Goal: Obtain resource: Download file/media

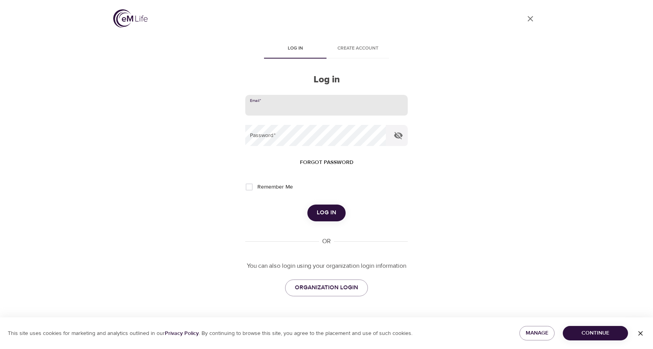
click at [336, 105] on input "email" at bounding box center [326, 105] width 162 height 21
type input "dcummings@norwoodlight.com"
click at [307, 204] on button "Log in" at bounding box center [326, 212] width 38 height 16
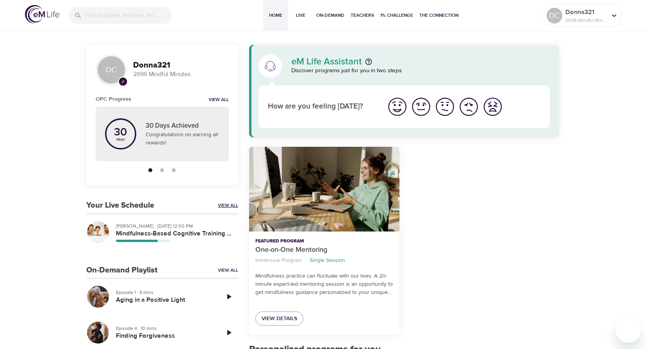
click at [225, 202] on link "View All" at bounding box center [228, 205] width 20 height 7
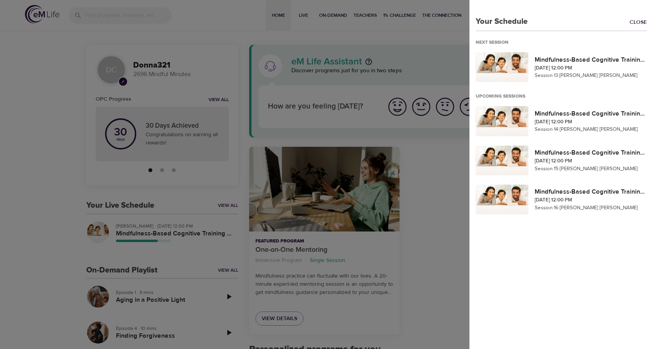
click at [133, 229] on div at bounding box center [326, 174] width 653 height 349
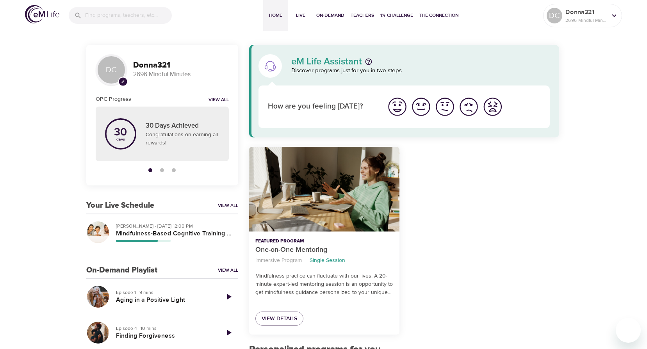
click at [133, 229] on h5 "Mindfulness-Based Cognitive Training (MBCT)" at bounding box center [174, 233] width 116 height 8
click at [135, 231] on h5 "Mindfulness-Based Cognitive Training (MBCT)" at bounding box center [174, 233] width 116 height 8
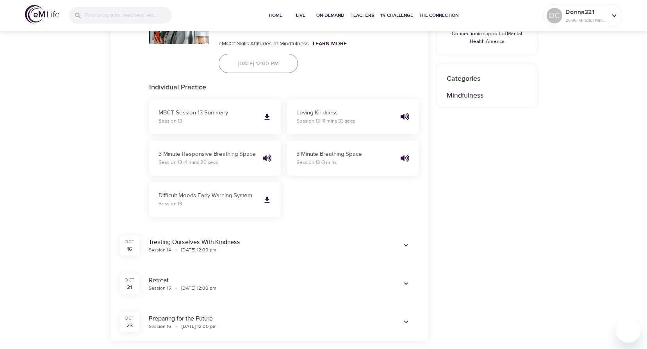
scroll to position [468, 0]
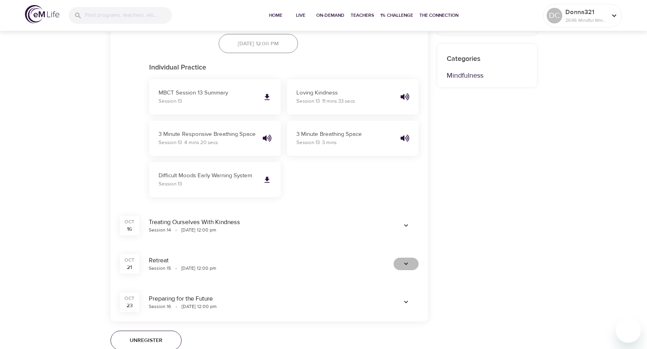
click at [404, 262] on icon "button" at bounding box center [406, 264] width 8 height 8
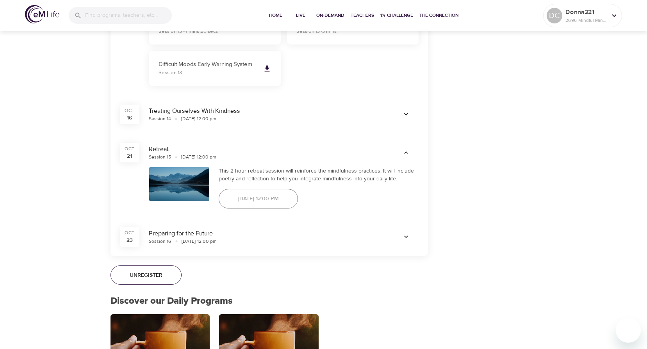
scroll to position [585, 0]
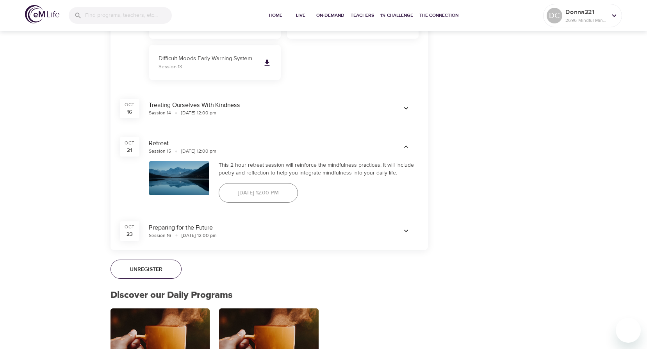
click at [405, 229] on icon "button" at bounding box center [406, 231] width 8 height 8
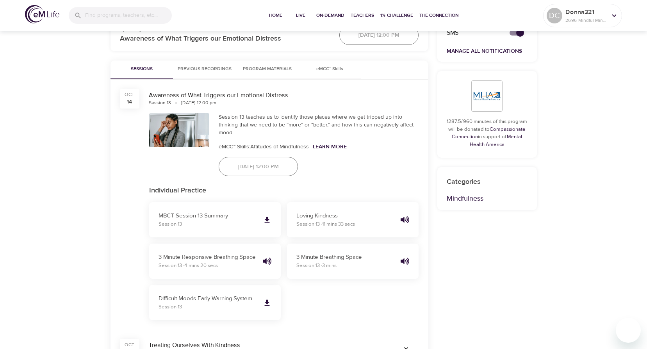
scroll to position [273, 0]
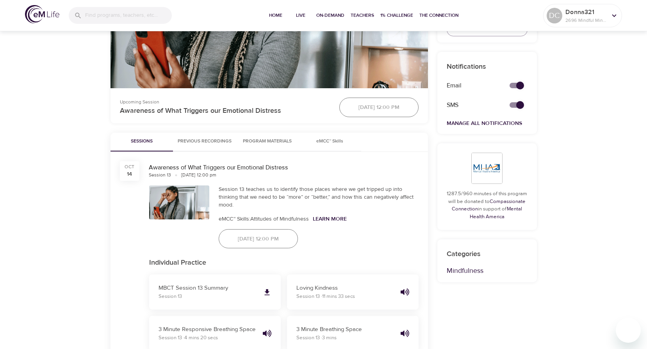
click at [190, 139] on span "Previous Recordings" at bounding box center [205, 141] width 54 height 8
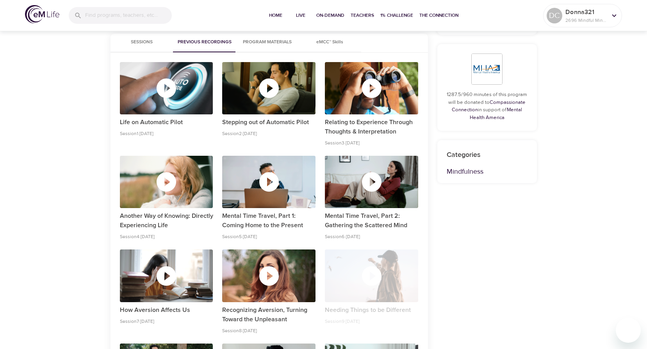
scroll to position [351, 0]
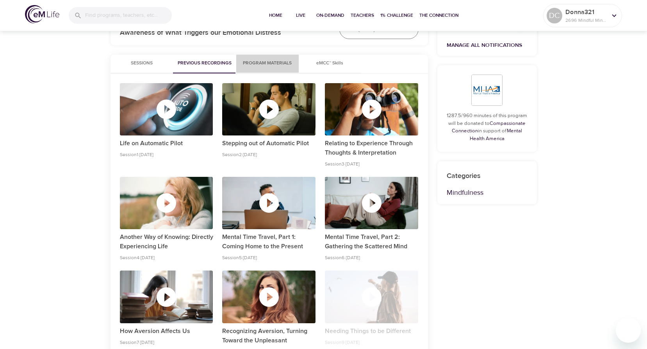
click at [252, 62] on span "Program Materials" at bounding box center [267, 63] width 53 height 8
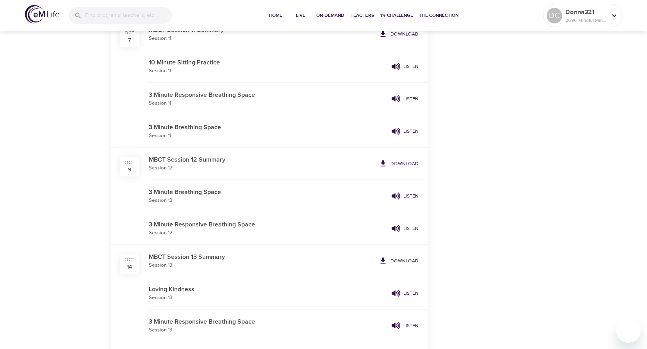
scroll to position [1561, 0]
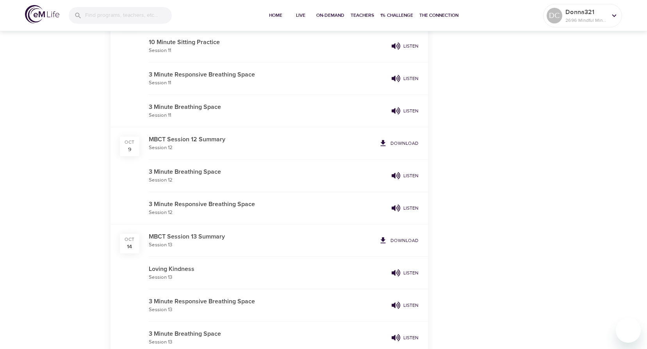
click at [407, 142] on p "Download" at bounding box center [404, 143] width 28 height 7
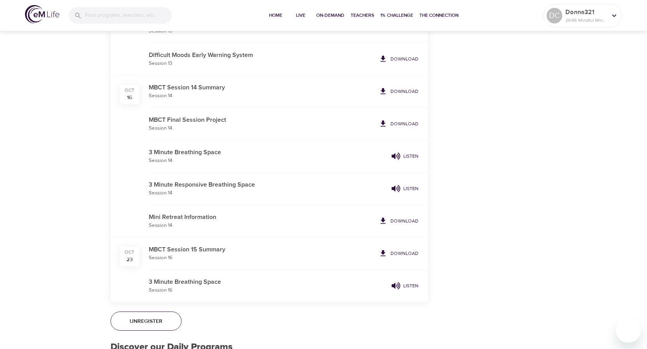
scroll to position [1873, 0]
click at [391, 219] on span "Download" at bounding box center [399, 219] width 40 height 9
click at [392, 212] on div "Mini Retreat Information Session 14 Download" at bounding box center [285, 220] width 273 height 32
click at [391, 218] on span "Download" at bounding box center [399, 219] width 40 height 9
click at [387, 215] on icon at bounding box center [383, 219] width 9 height 9
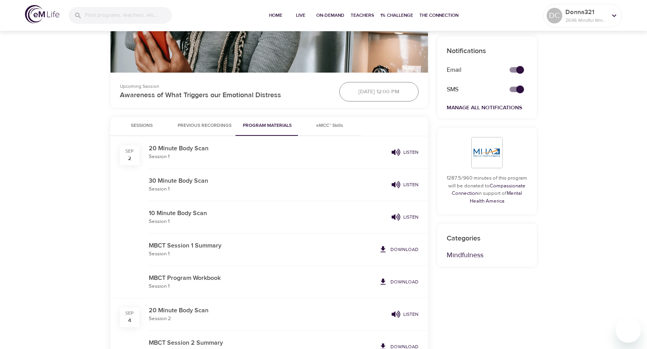
scroll to position [312, 0]
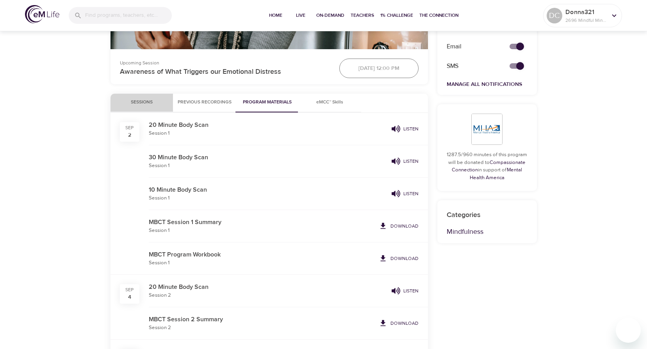
click at [137, 99] on span "Sessions" at bounding box center [141, 102] width 53 height 8
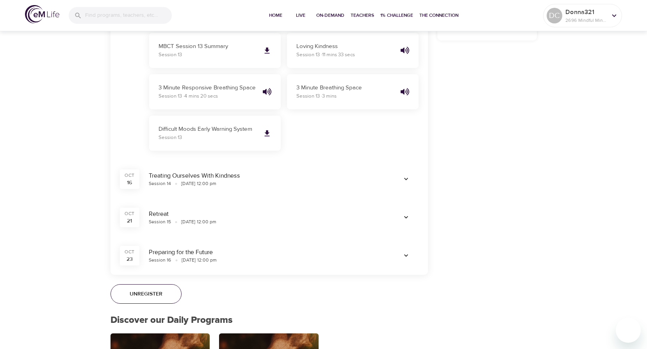
scroll to position [546, 0]
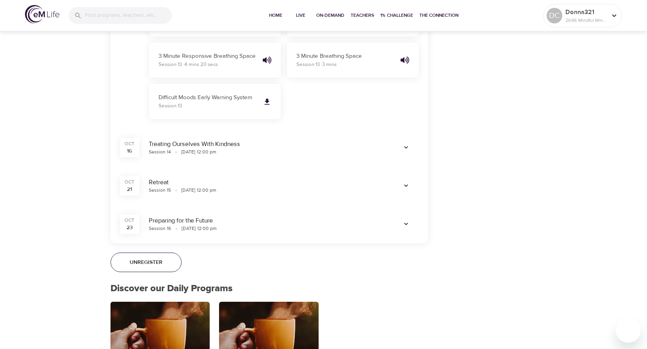
click at [405, 146] on icon "button" at bounding box center [406, 148] width 8 height 8
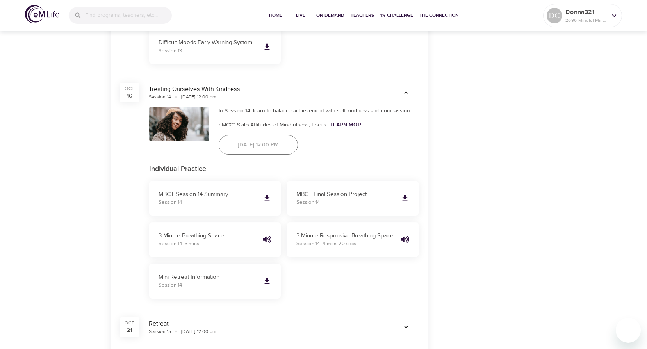
scroll to position [663, 0]
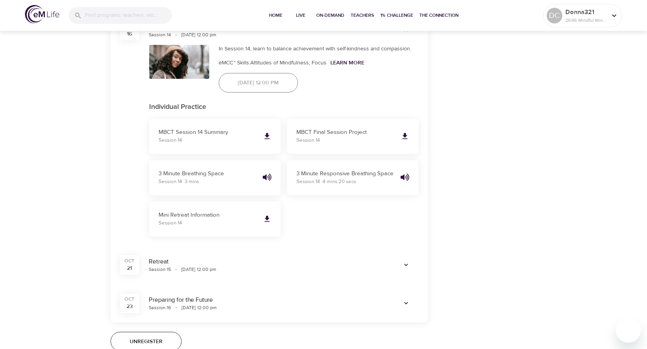
click at [404, 265] on icon "button" at bounding box center [406, 265] width 8 height 8
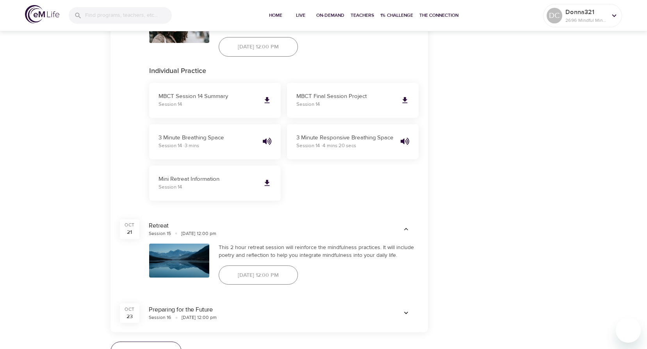
scroll to position [702, 0]
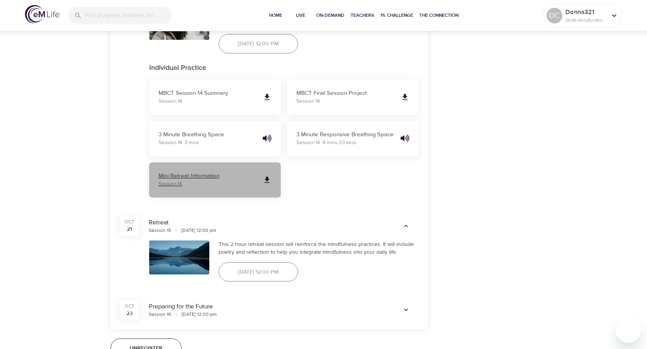
click at [267, 178] on icon at bounding box center [266, 180] width 5 height 6
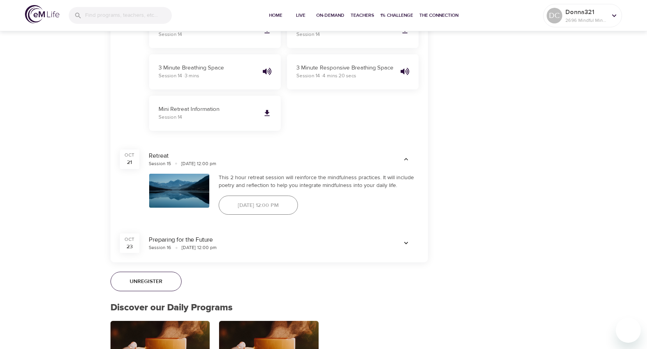
scroll to position [781, 0]
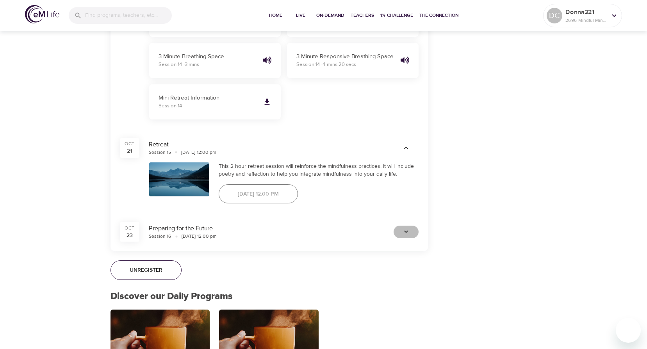
click at [403, 231] on icon "button" at bounding box center [406, 232] width 8 height 8
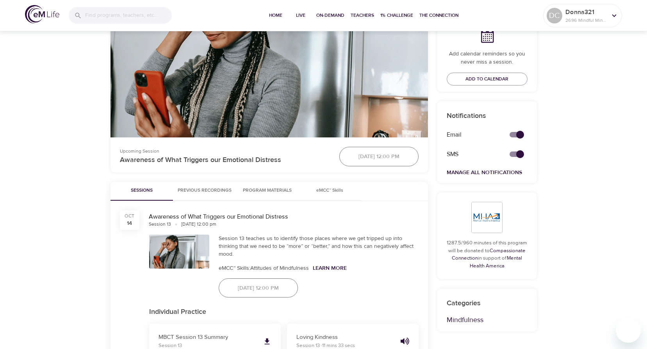
scroll to position [234, 0]
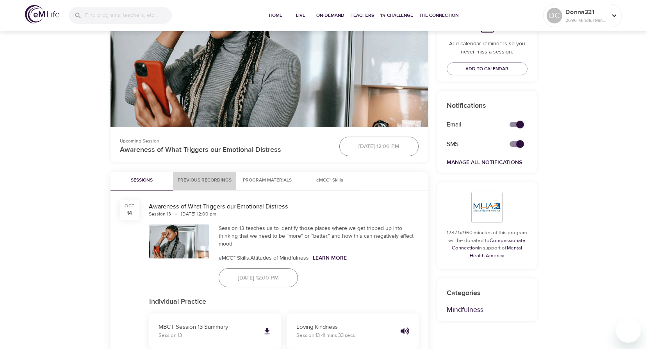
click at [195, 179] on span "Previous Recordings" at bounding box center [205, 180] width 54 height 8
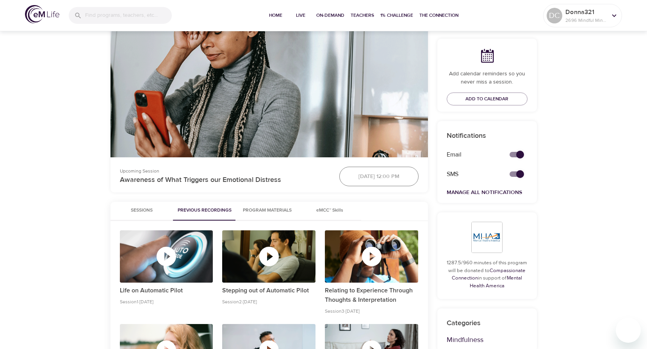
scroll to position [195, 0]
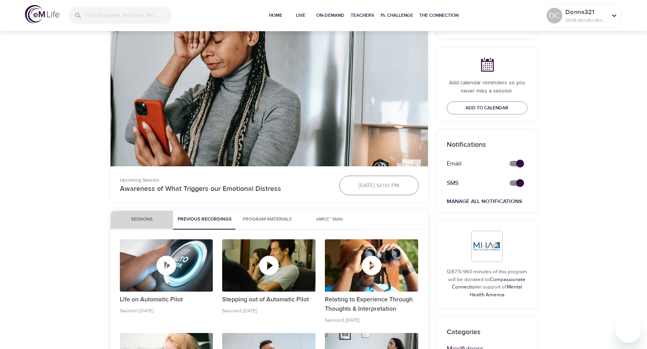
click at [140, 218] on span "Sessions" at bounding box center [141, 219] width 53 height 8
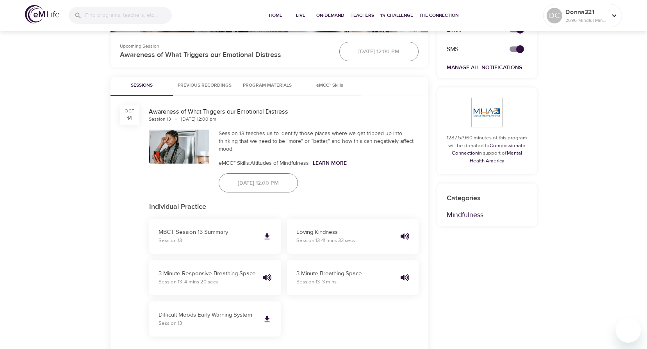
scroll to position [312, 0]
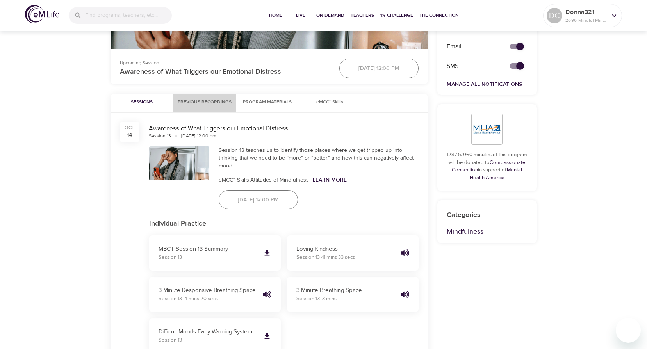
click at [193, 104] on span "Previous Recordings" at bounding box center [205, 102] width 54 height 8
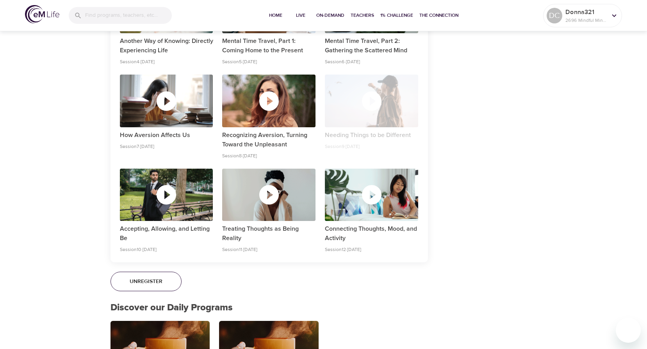
scroll to position [546, 0]
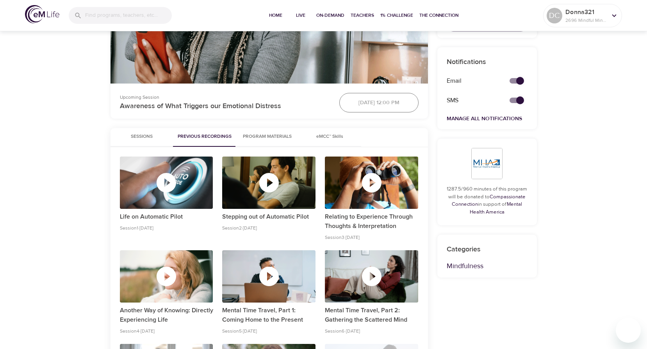
scroll to position [273, 0]
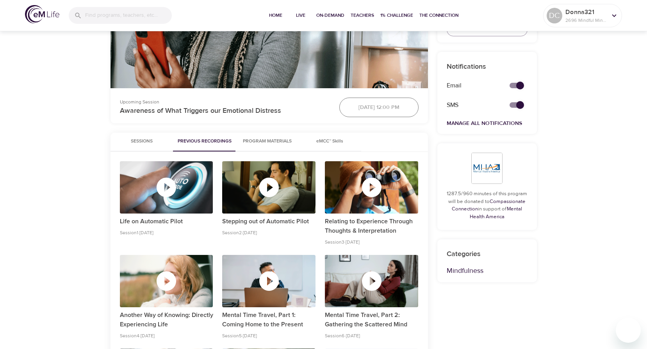
click at [254, 140] on span "Program Materials" at bounding box center [267, 141] width 53 height 8
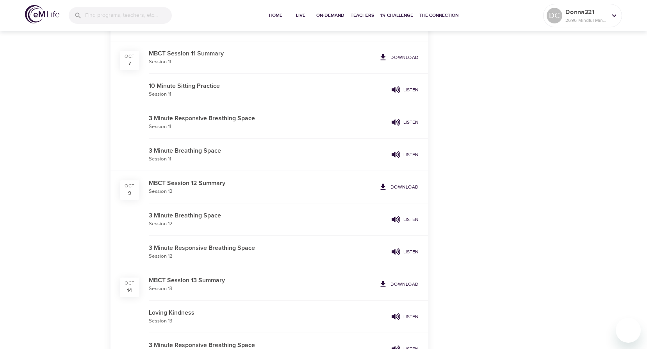
scroll to position [1561, 0]
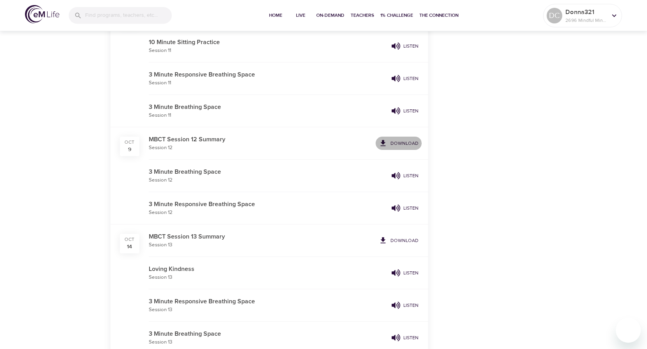
click at [399, 144] on p "Download" at bounding box center [404, 143] width 28 height 7
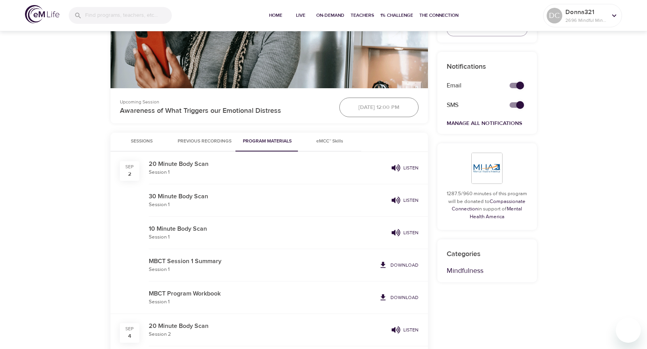
scroll to position [312, 0]
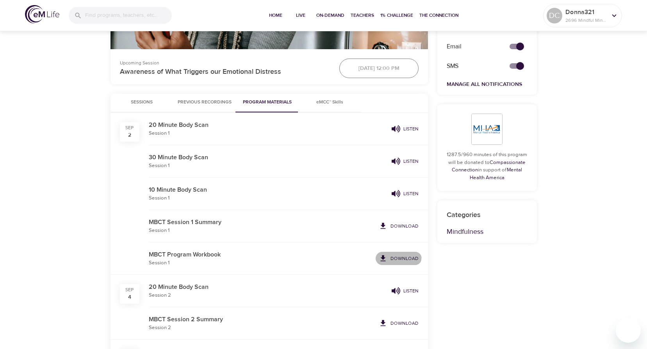
click at [393, 255] on p "Download" at bounding box center [404, 258] width 28 height 7
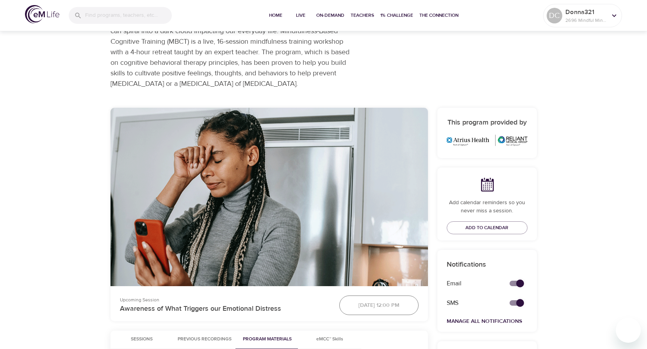
scroll to position [0, 0]
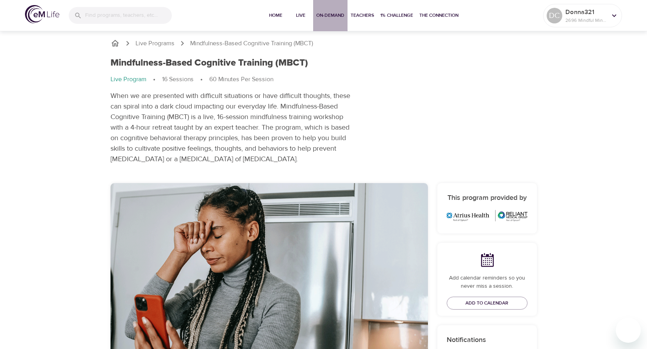
click at [331, 18] on span "On-Demand" at bounding box center [330, 15] width 28 height 8
